Goal: Task Accomplishment & Management: Complete application form

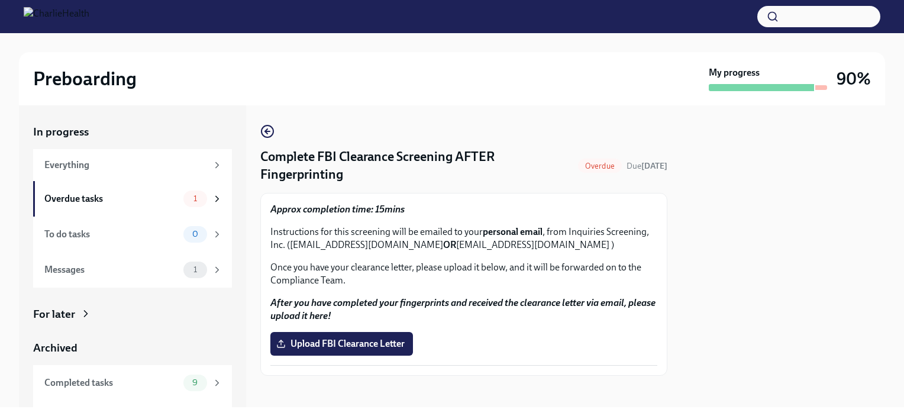
scroll to position [6, 0]
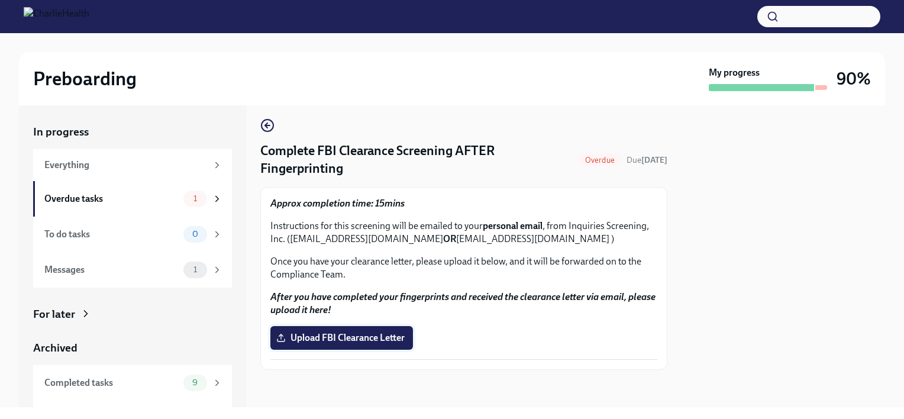
click at [397, 337] on span "Upload FBI Clearance Letter" at bounding box center [342, 338] width 126 height 12
click at [0, 0] on input "Upload FBI Clearance Letter" at bounding box center [0, 0] width 0 height 0
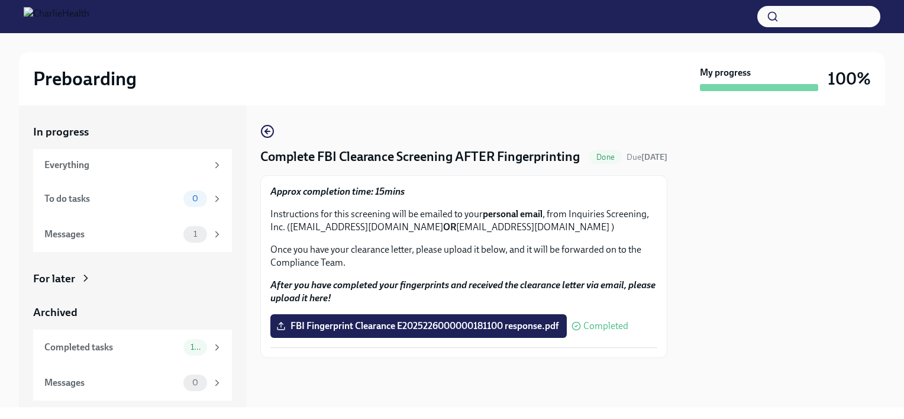
click at [487, 68] on div "Preboarding" at bounding box center [364, 79] width 662 height 24
click at [690, 82] on div "Preboarding" at bounding box center [364, 79] width 662 height 24
click at [421, 108] on div "Complete FBI Clearance Screening AFTER Fingerprinting Done Due [DATE] Approx co…" at bounding box center [463, 256] width 407 height 302
click at [562, 81] on div "Preboarding" at bounding box center [364, 79] width 662 height 24
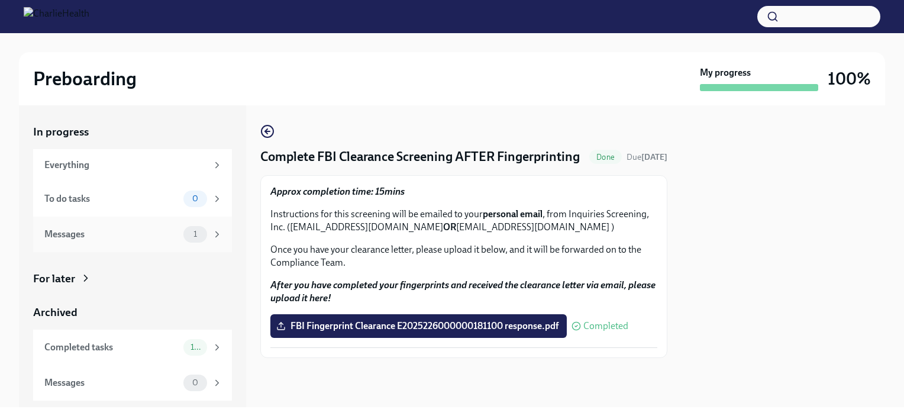
click at [213, 234] on icon at bounding box center [217, 234] width 11 height 11
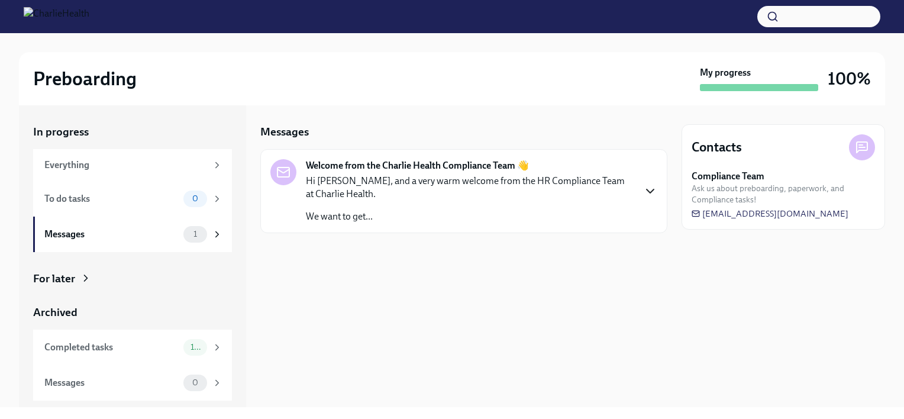
click at [650, 191] on icon "button" at bounding box center [649, 191] width 7 height 4
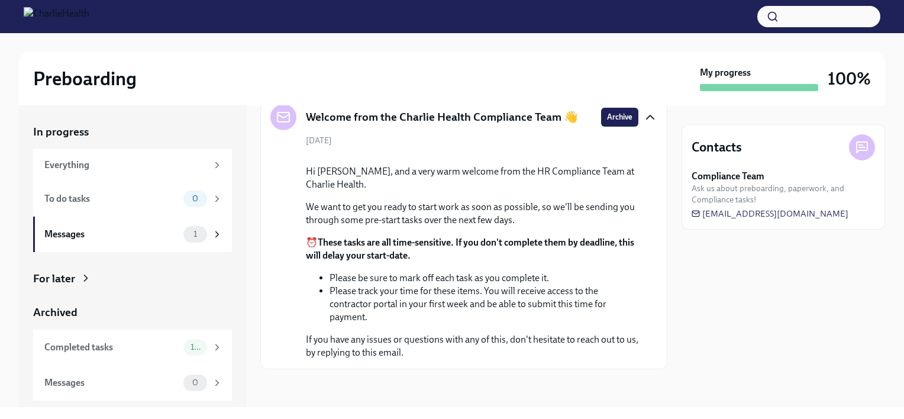
scroll to position [147, 0]
click at [218, 345] on icon at bounding box center [217, 347] width 11 height 11
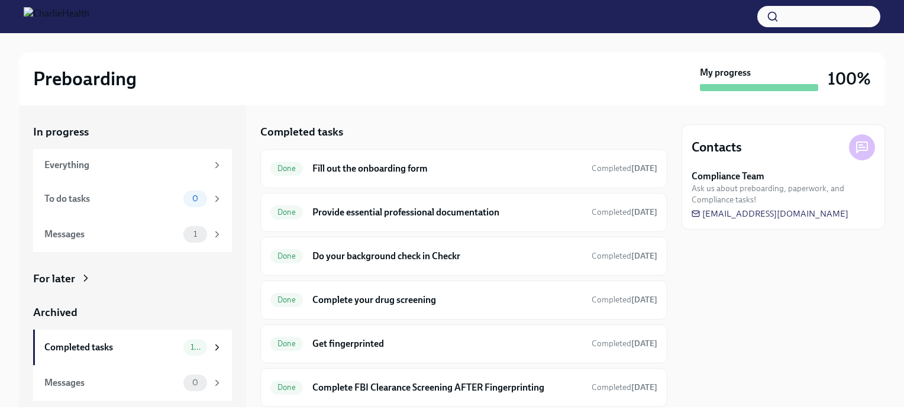
click at [441, 102] on div "Preboarding My progress 100%" at bounding box center [452, 78] width 866 height 53
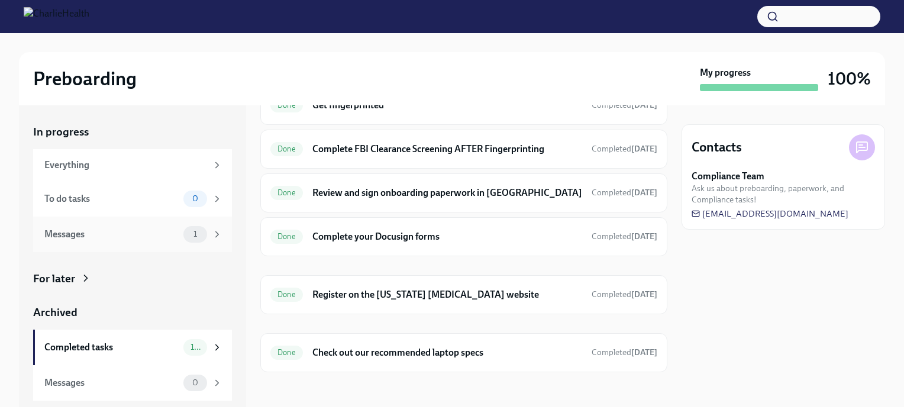
click at [219, 234] on icon at bounding box center [217, 234] width 11 height 11
